Goal: Complete application form

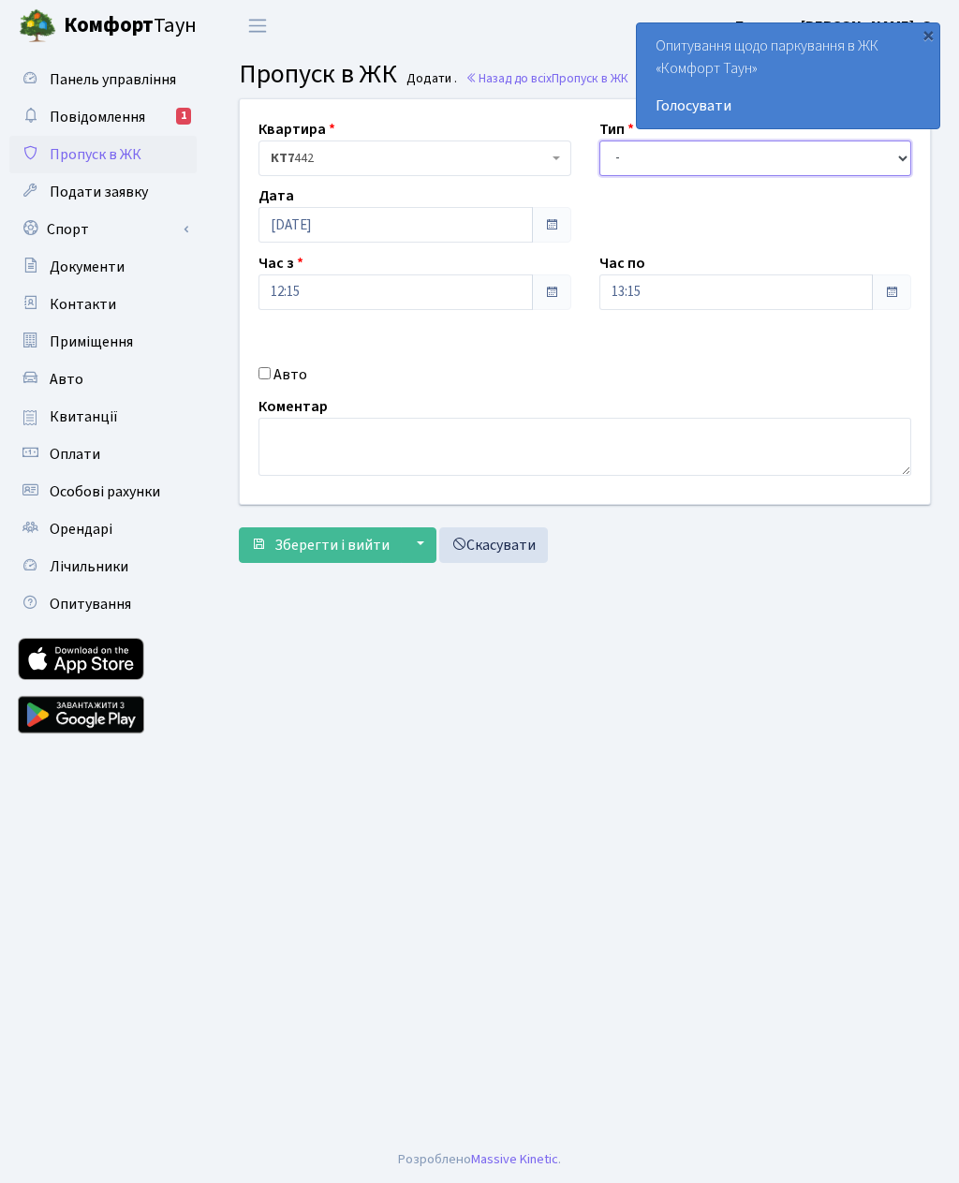
click at [769, 157] on select "- Доставка Таксі Гості Сервіс" at bounding box center [755, 158] width 313 height 36
select select "3"
click at [743, 284] on input "13:15" at bounding box center [736, 292] width 274 height 36
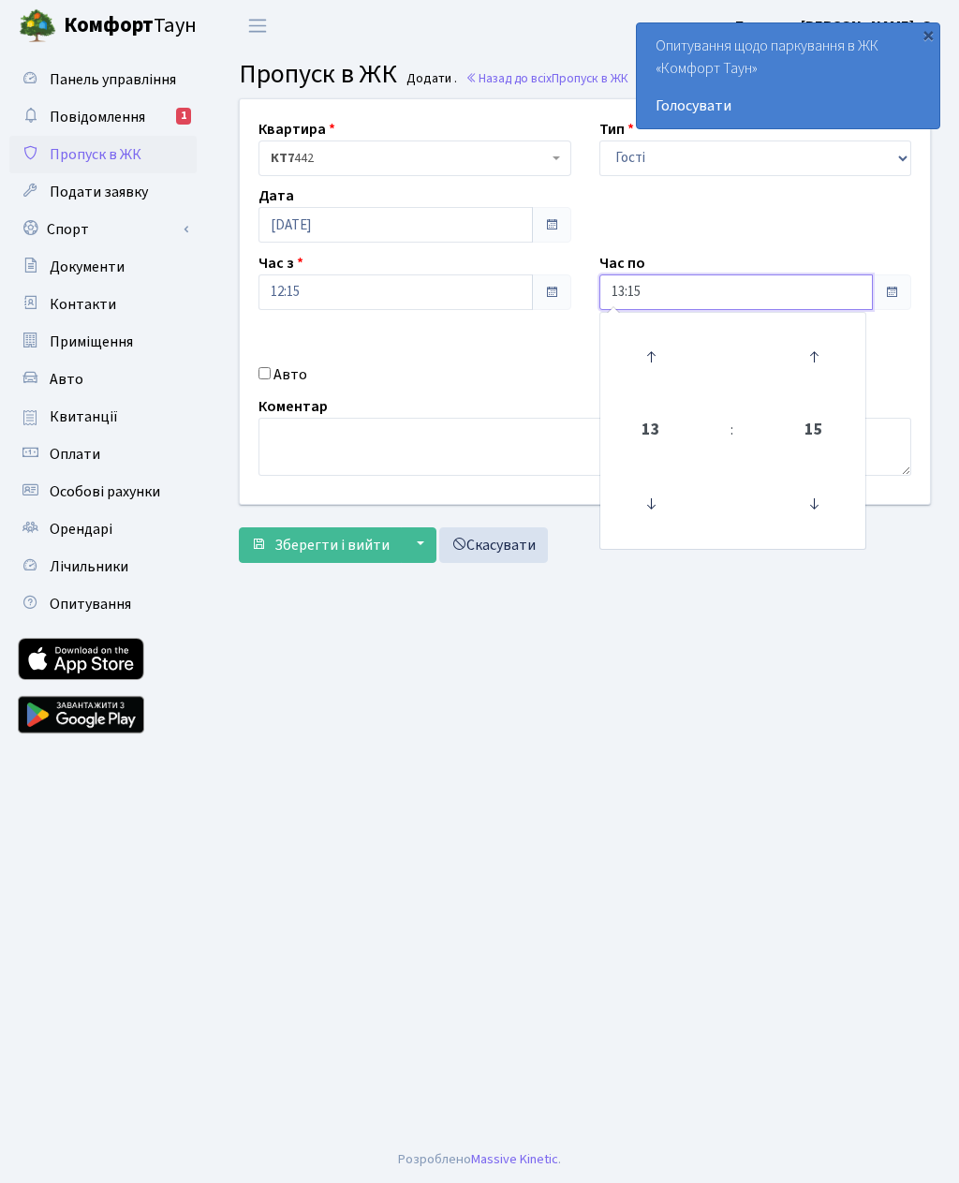
click at [656, 357] on icon at bounding box center [650, 356] width 51 height 51
click at [662, 349] on icon at bounding box center [650, 356] width 51 height 51
click at [654, 349] on icon at bounding box center [650, 356] width 51 height 51
click at [659, 358] on icon at bounding box center [650, 356] width 51 height 51
click at [661, 357] on icon at bounding box center [650, 356] width 51 height 51
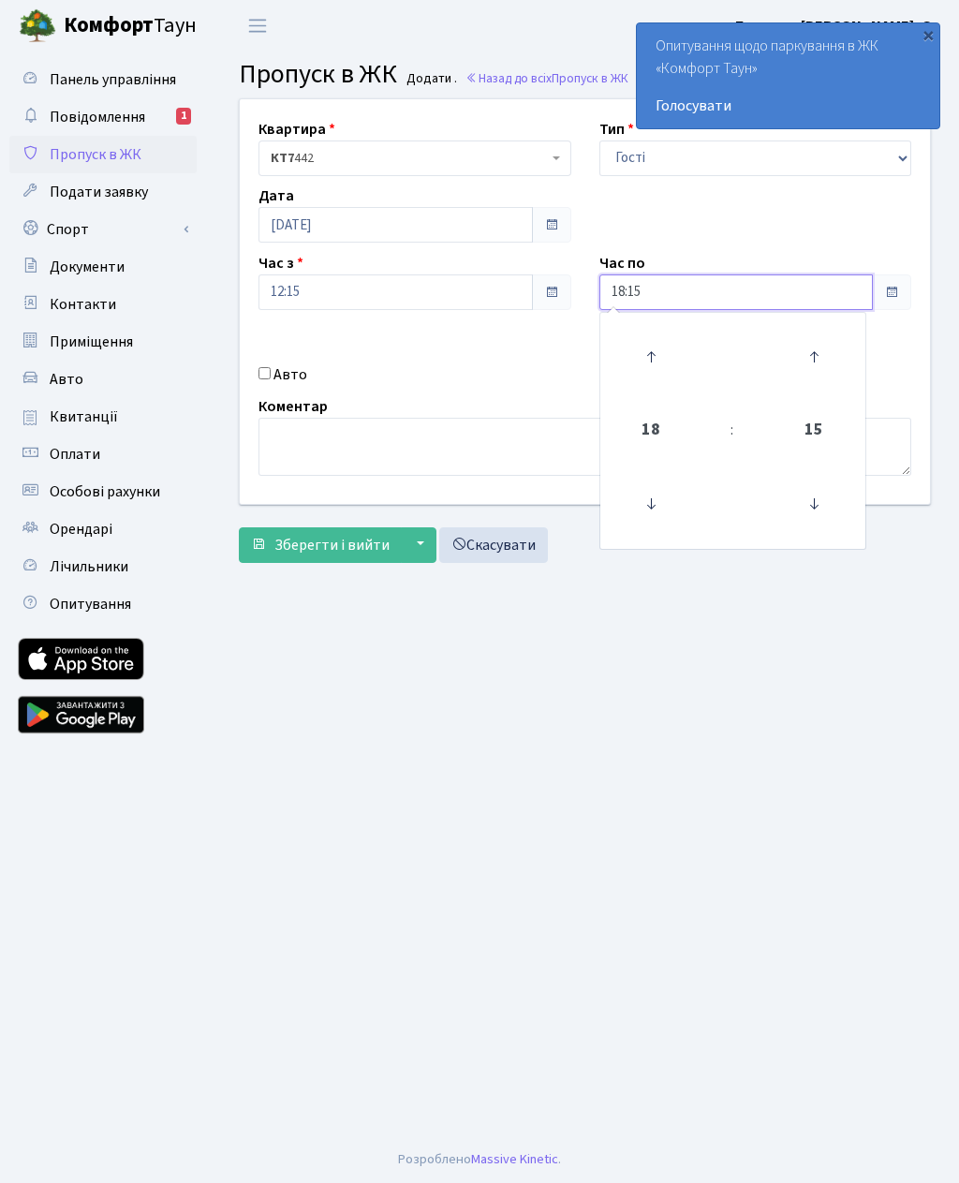
click at [668, 360] on icon at bounding box center [650, 356] width 51 height 51
click at [668, 355] on icon at bounding box center [650, 356] width 51 height 51
click at [654, 358] on icon at bounding box center [650, 356] width 51 height 51
click at [659, 360] on icon at bounding box center [650, 356] width 51 height 51
type input "22:15"
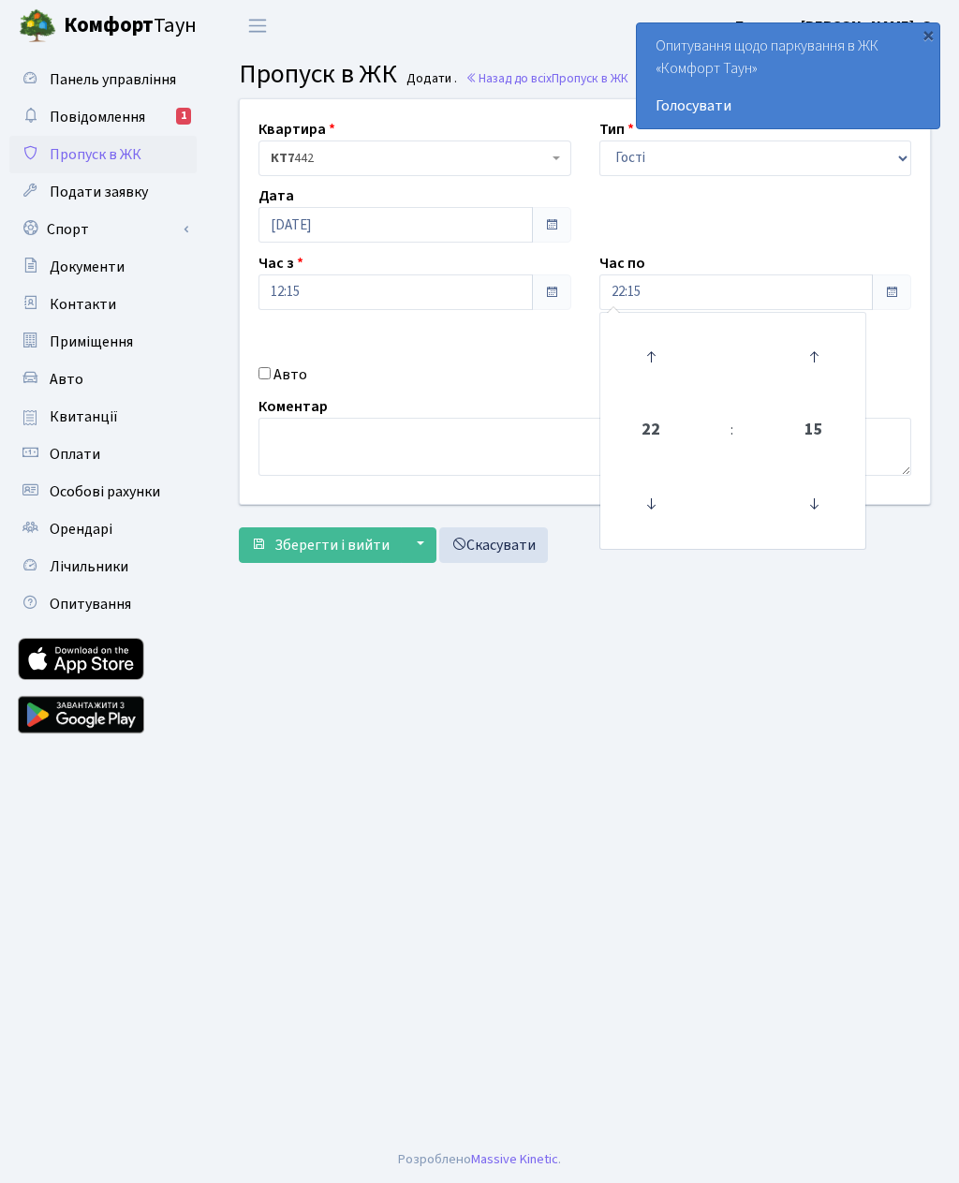
click at [270, 376] on input "Авто" at bounding box center [264, 373] width 12 height 12
checkbox input "true"
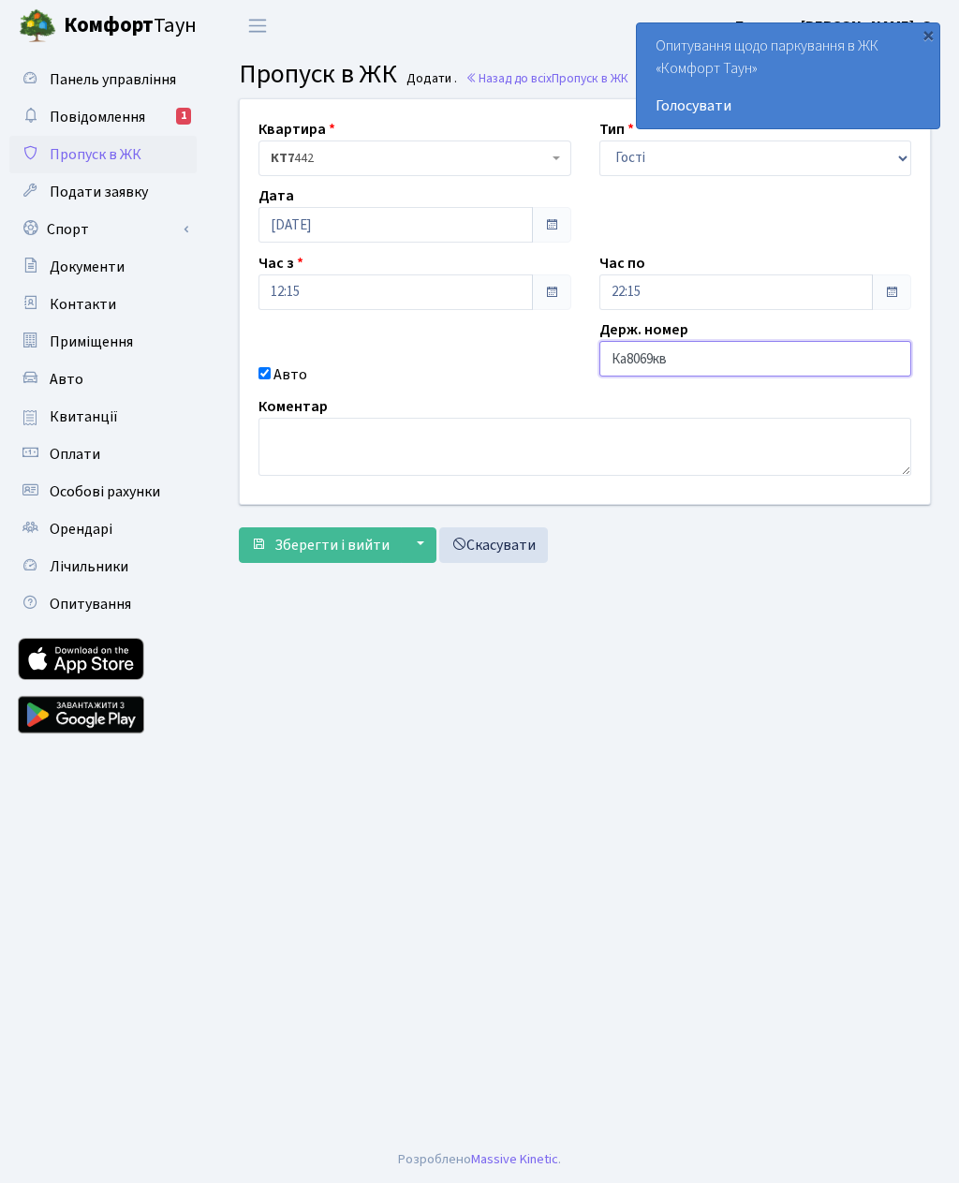
type input "Ка8069кв"
click at [331, 545] on span "Зберегти і вийти" at bounding box center [331, 545] width 115 height 21
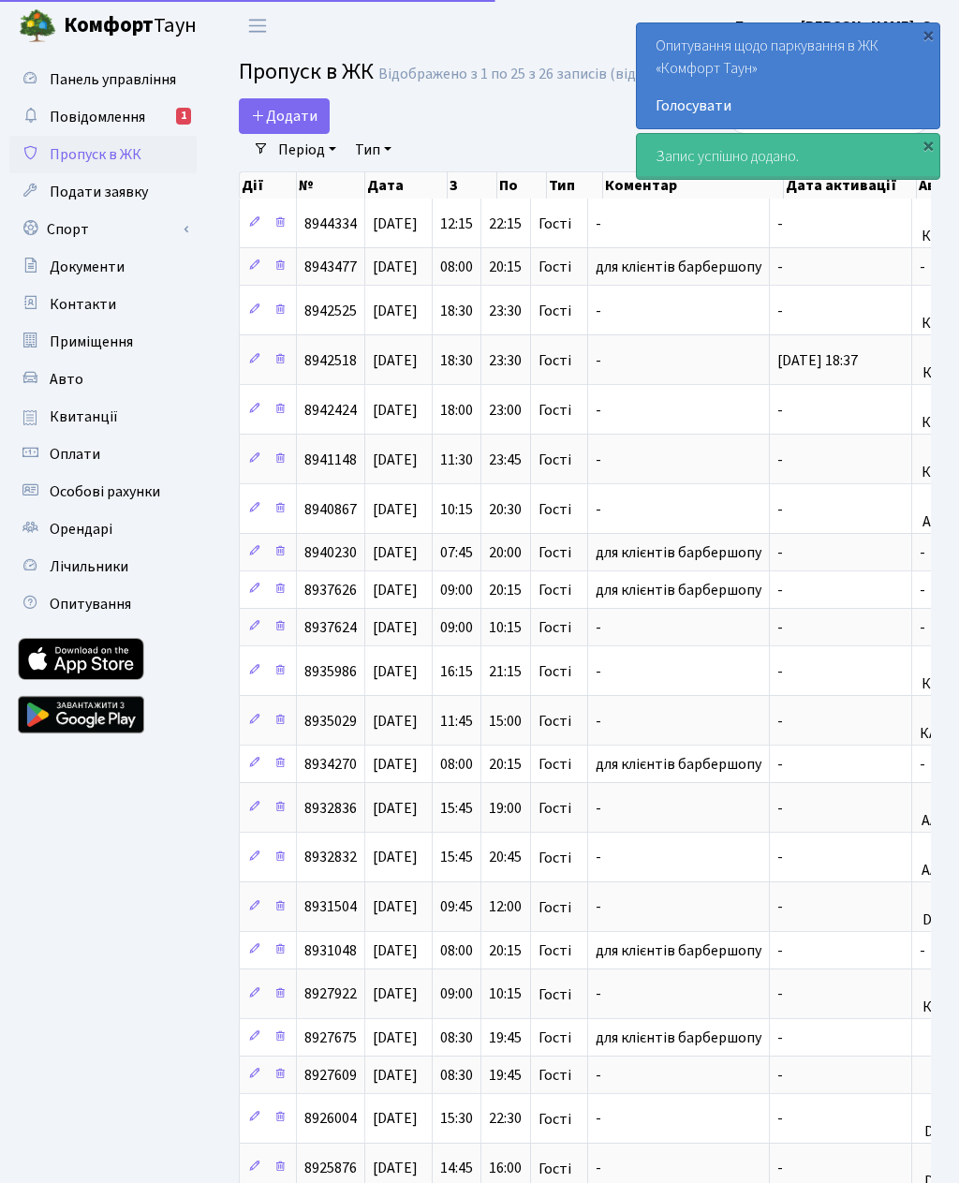
select select "25"
